Goal: Transaction & Acquisition: Purchase product/service

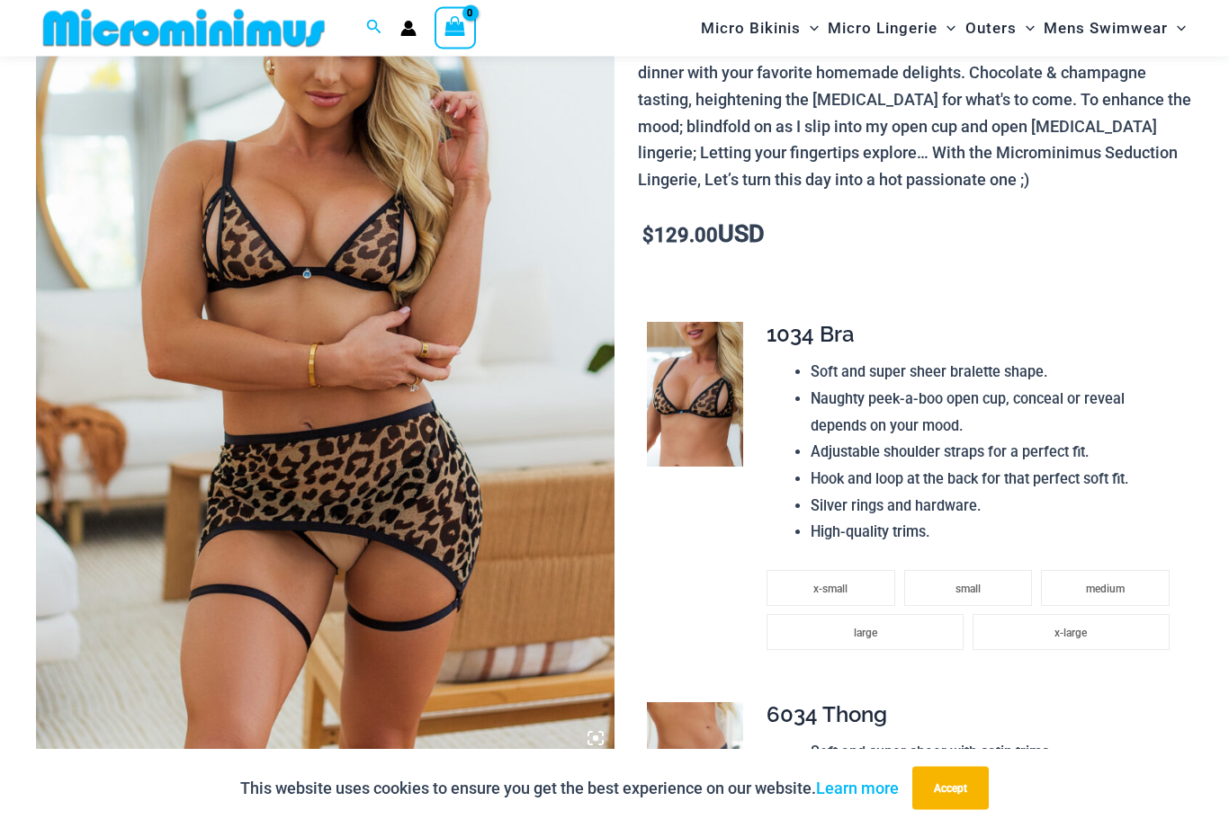
scroll to position [271, 0]
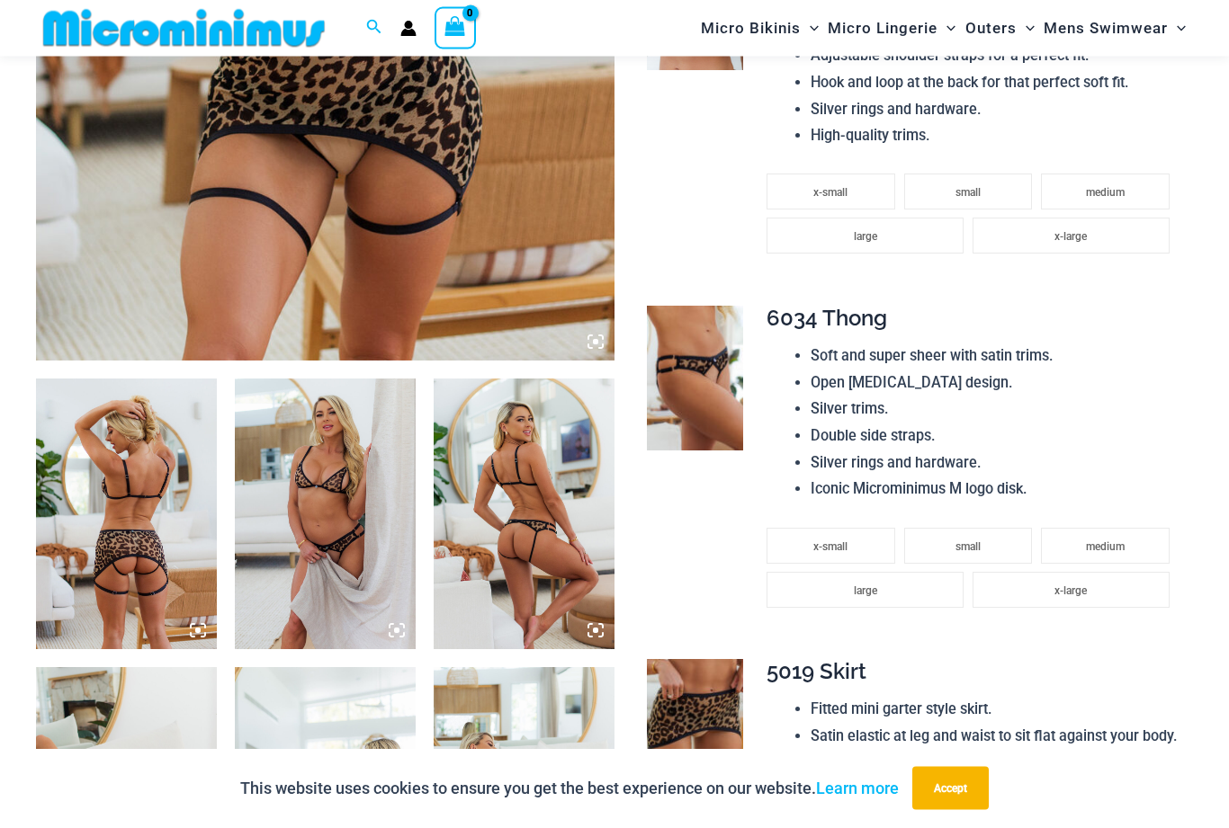
click at [101, 510] on img at bounding box center [126, 515] width 181 height 271
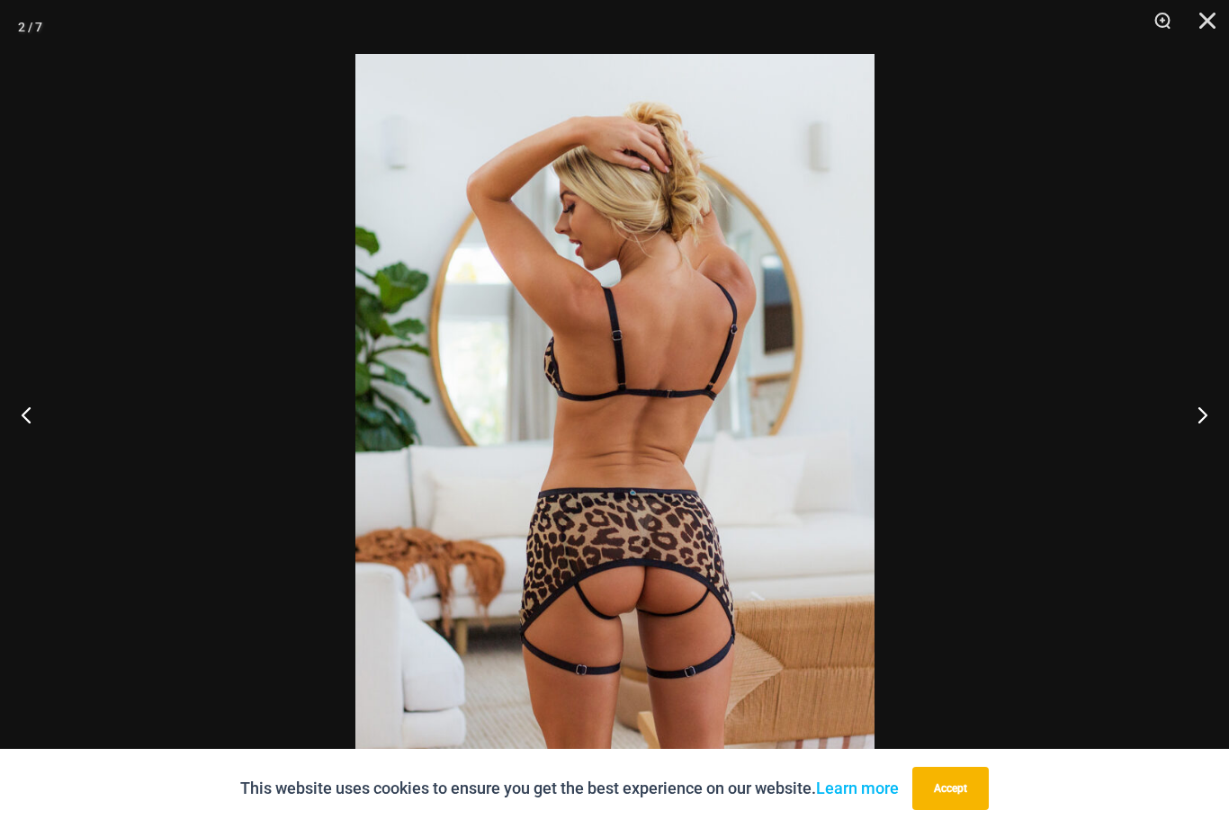
click at [1205, 452] on button "Next" at bounding box center [1194, 415] width 67 height 90
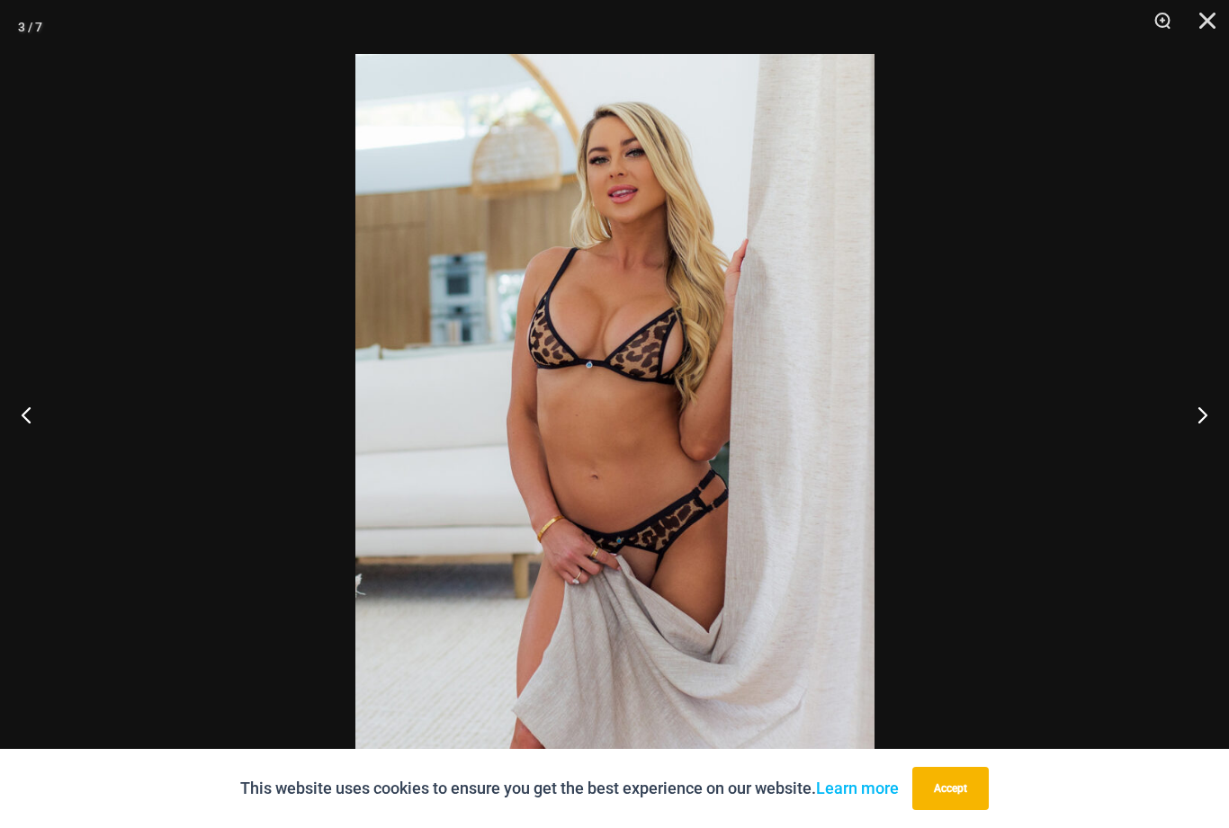
click at [1189, 451] on button "Next" at bounding box center [1194, 415] width 67 height 90
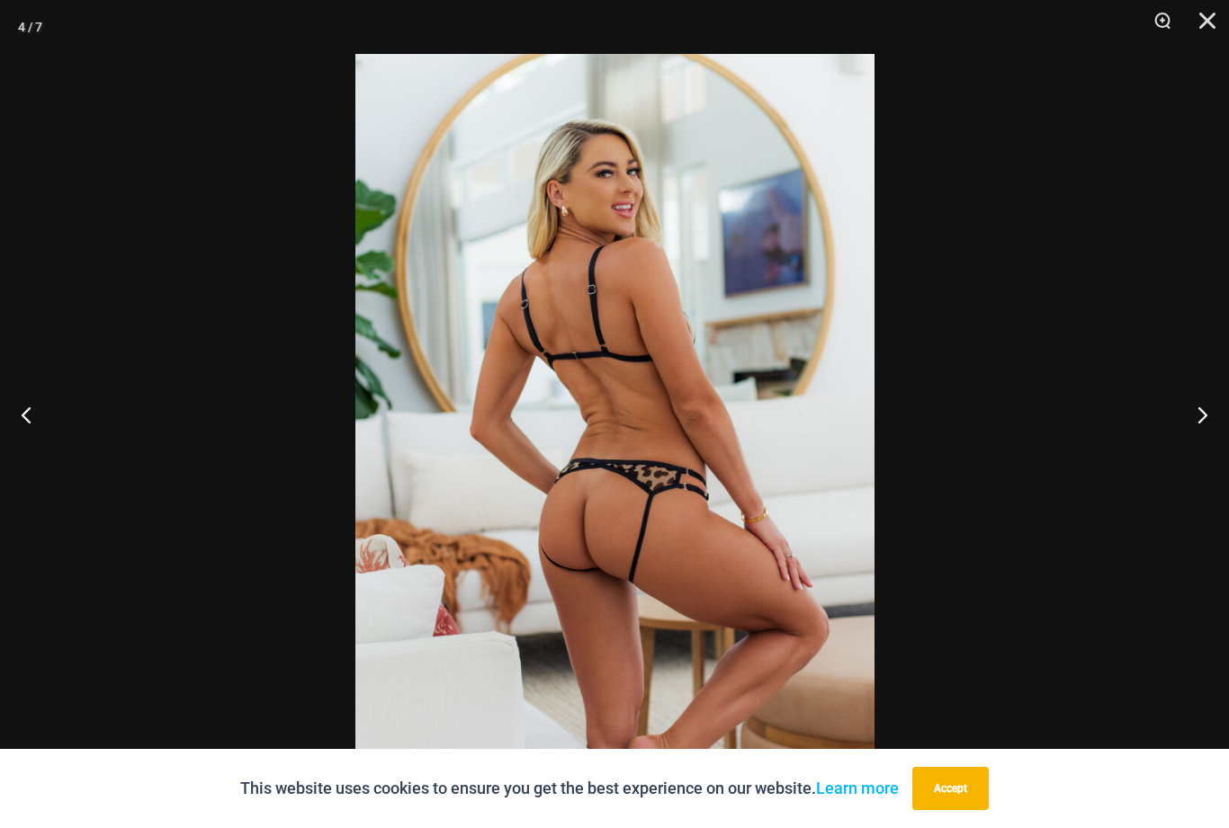
click at [463, 461] on img at bounding box center [614, 443] width 519 height 778
click at [1196, 449] on button "Next" at bounding box center [1194, 415] width 67 height 90
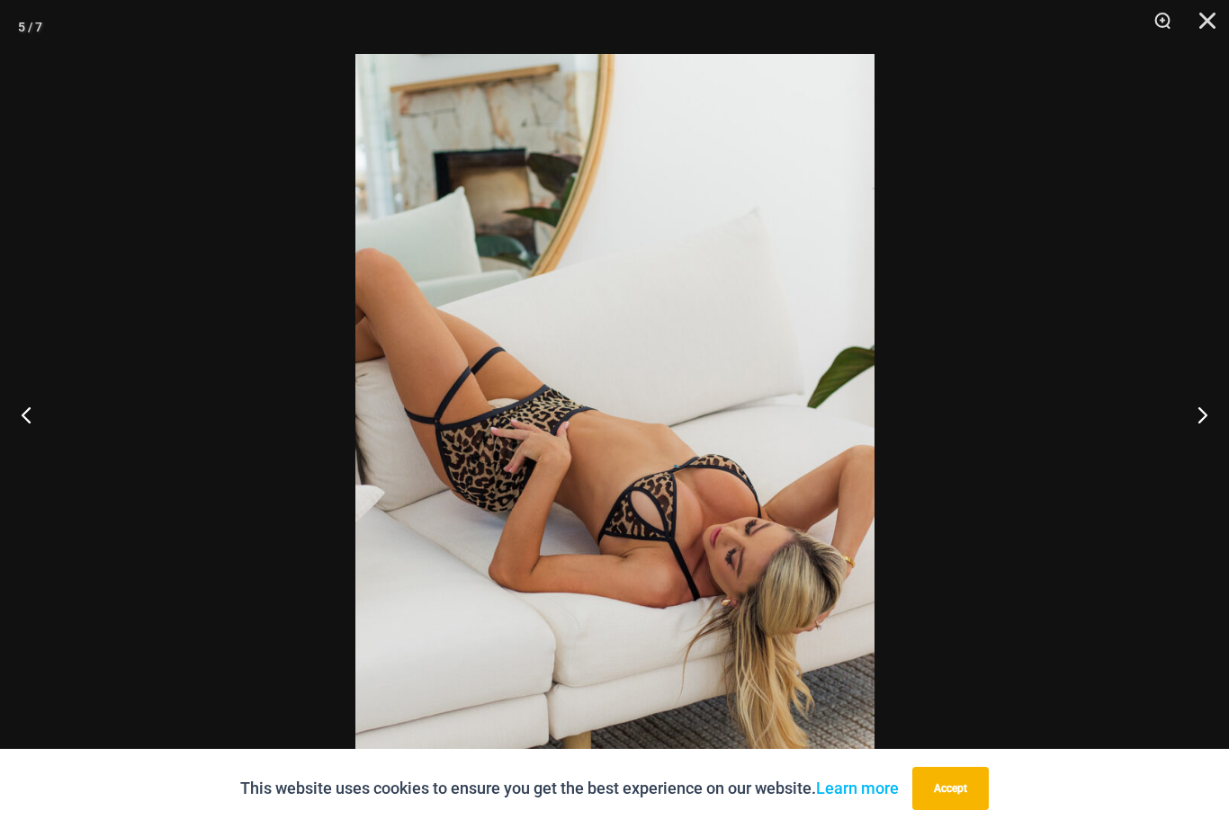
click at [1189, 447] on button "Next" at bounding box center [1194, 415] width 67 height 90
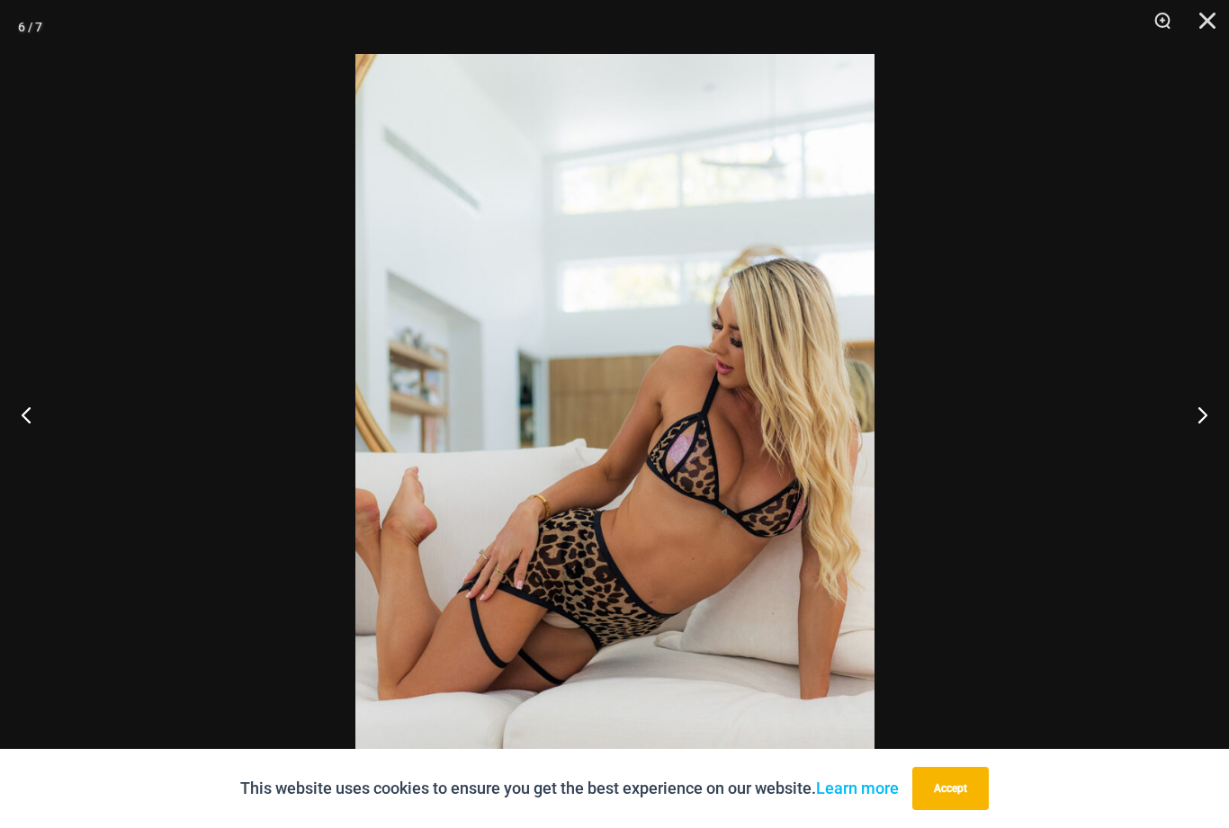
click at [1177, 446] on button "Next" at bounding box center [1194, 415] width 67 height 90
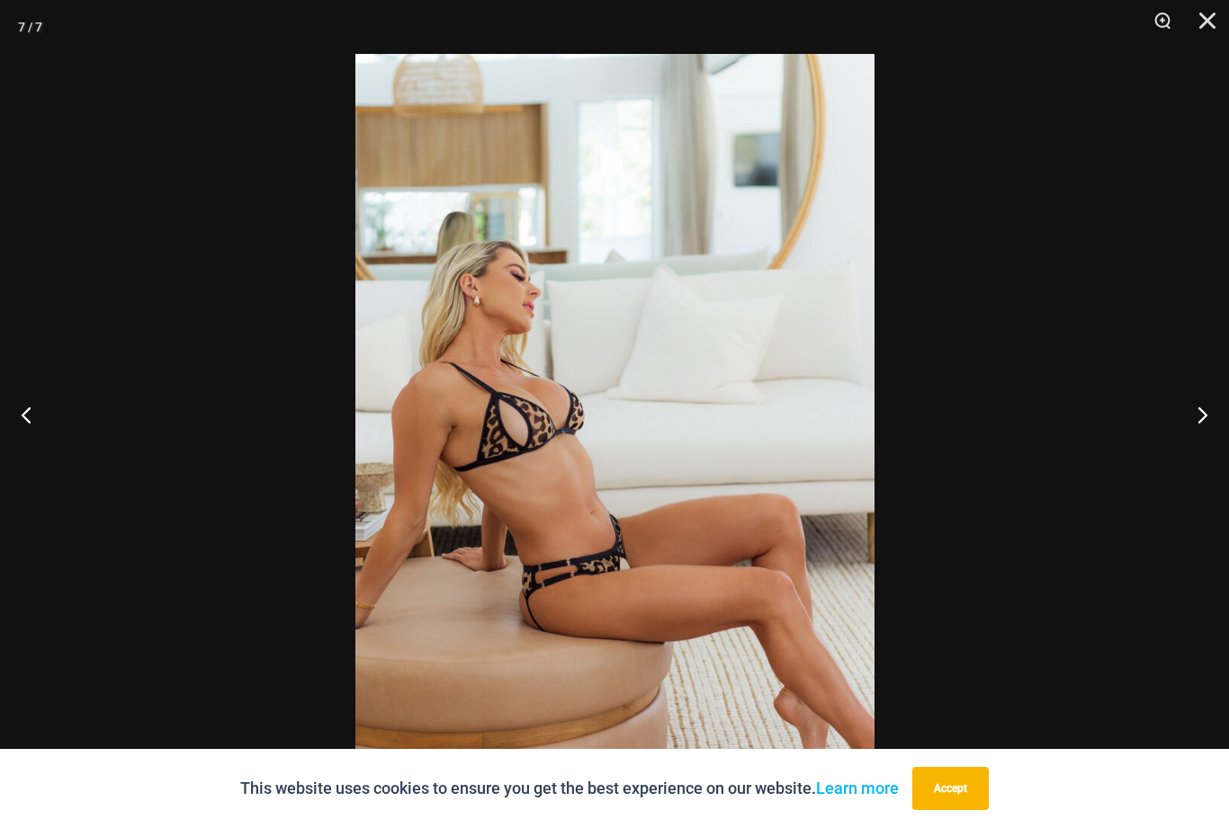
click at [1192, 460] on button "Next" at bounding box center [1194, 415] width 67 height 90
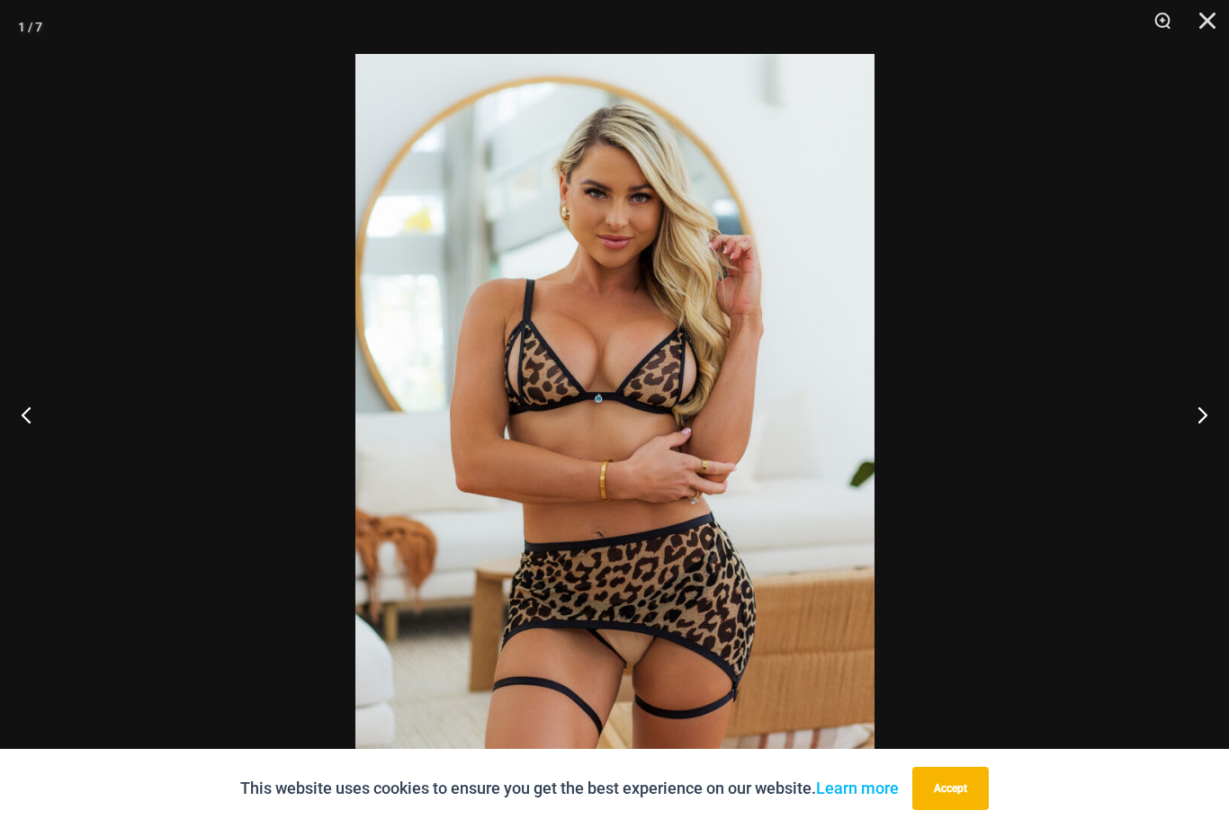
click at [1185, 446] on button "Next" at bounding box center [1194, 415] width 67 height 90
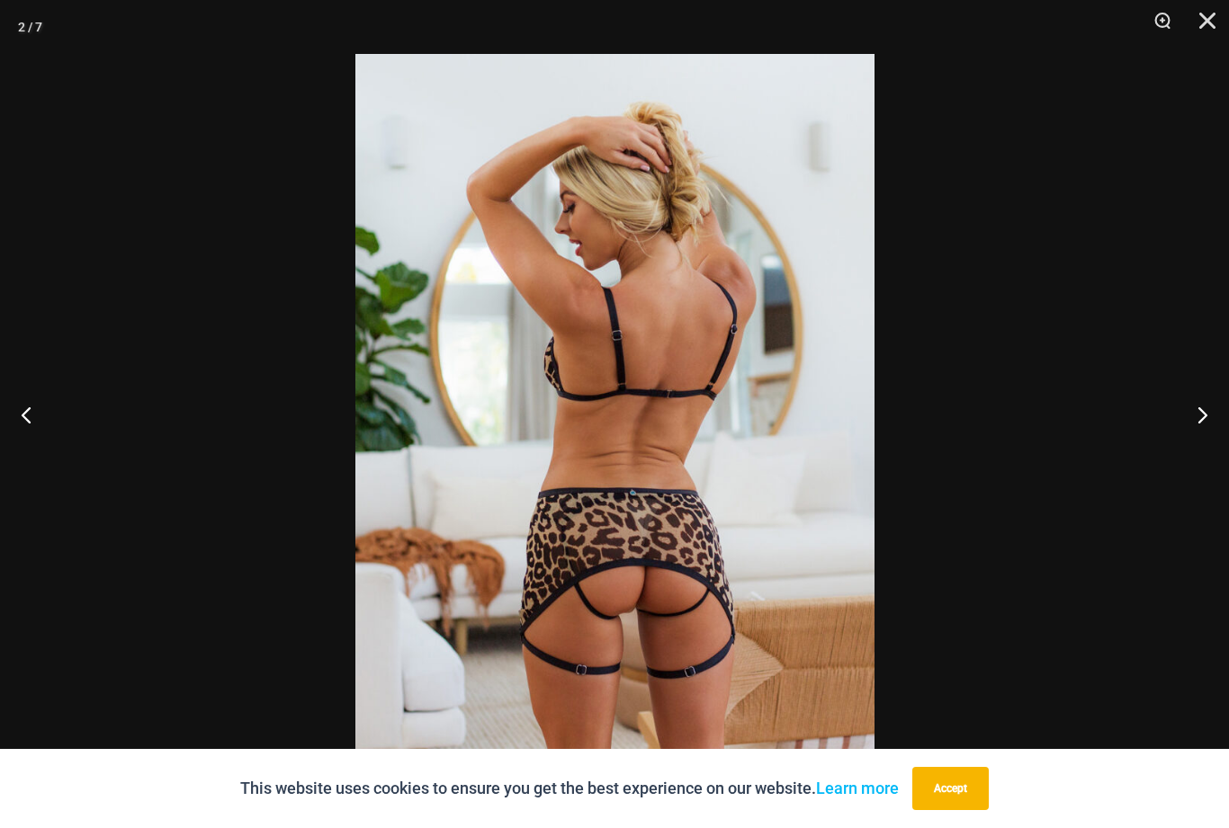
click at [1185, 460] on button "Next" at bounding box center [1194, 415] width 67 height 90
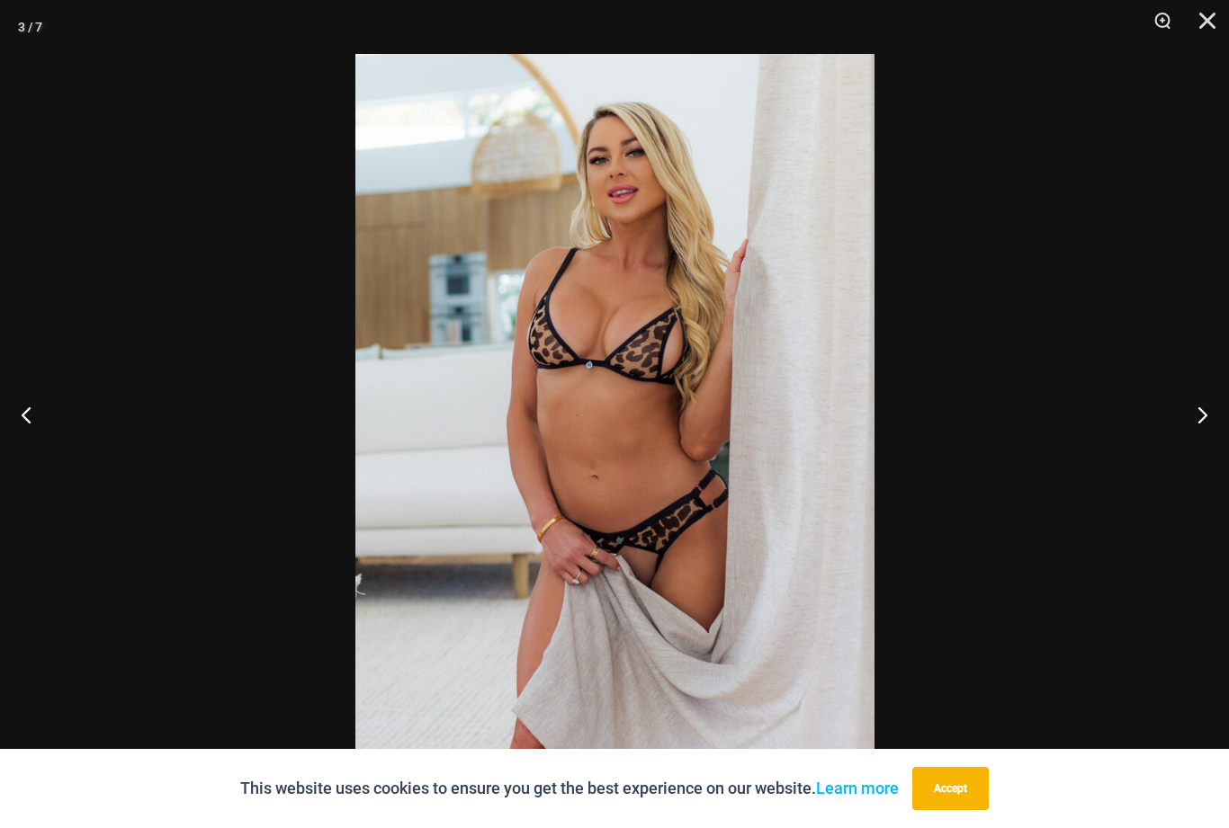
click at [1194, 32] on button "Close" at bounding box center [1200, 27] width 45 height 54
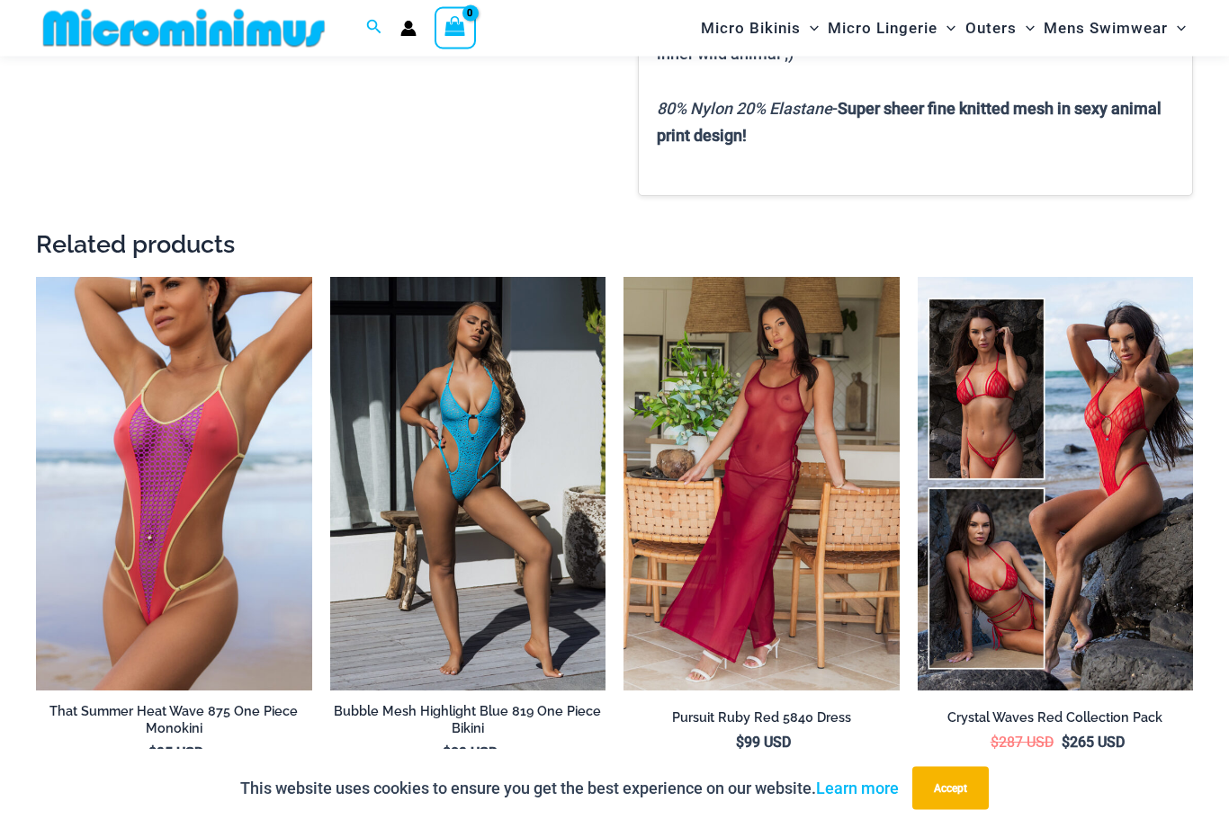
scroll to position [2357, 0]
click at [36, 277] on img at bounding box center [36, 277] width 0 height 0
